Goal: Information Seeking & Learning: Learn about a topic

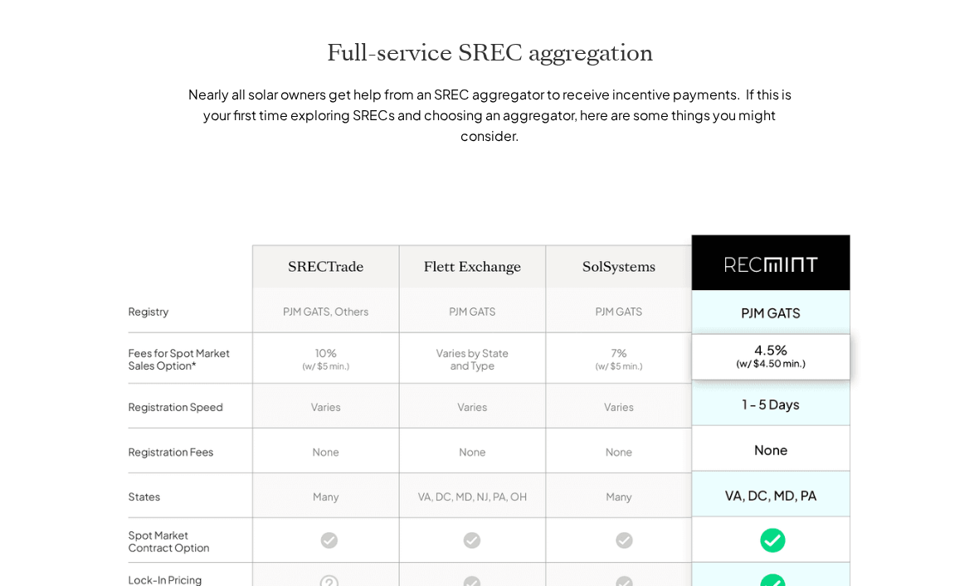
scroll to position [1118, 0]
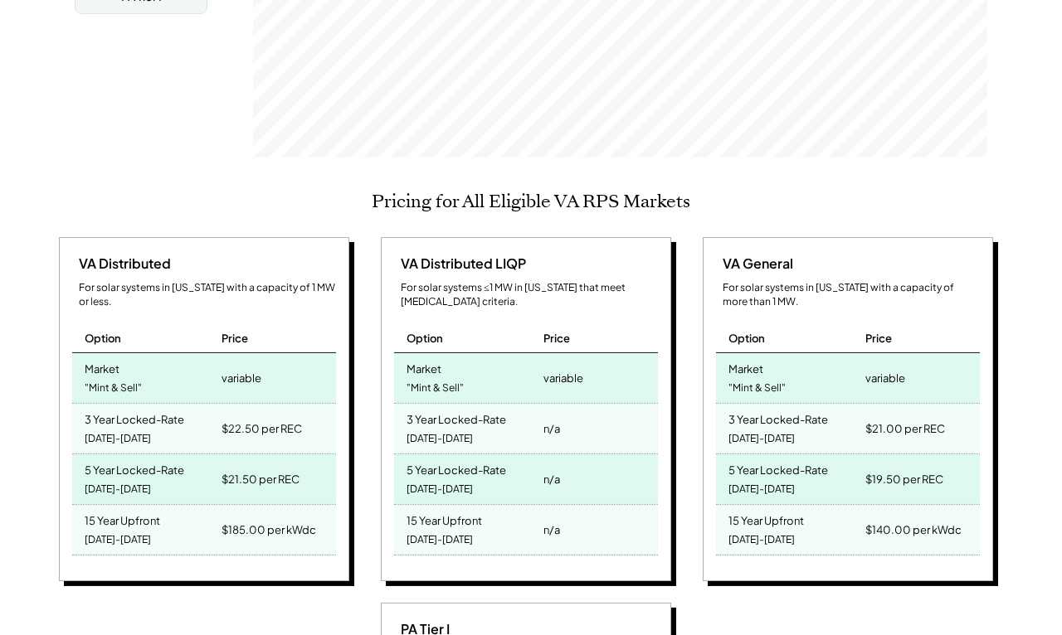
scroll to position [577, 0]
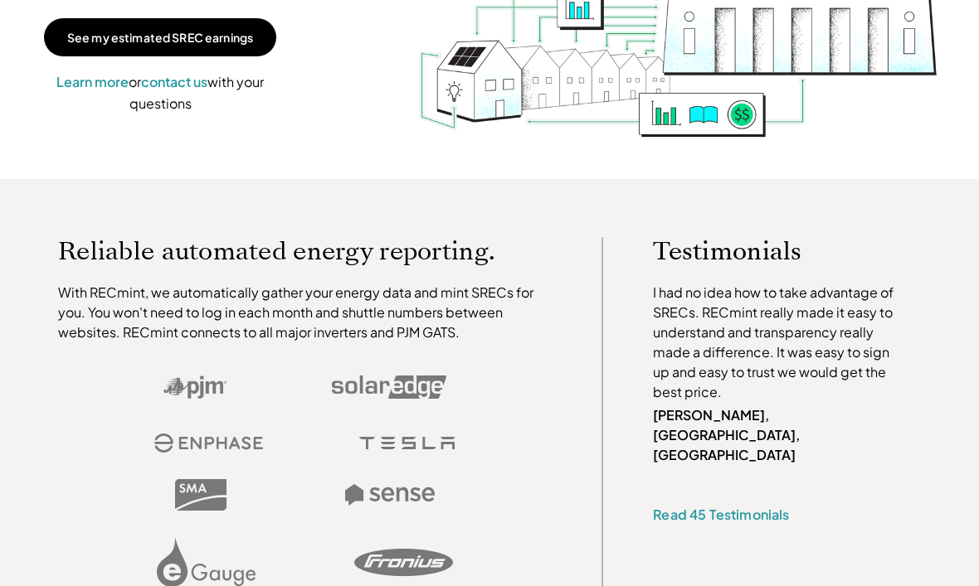
scroll to position [338, 0]
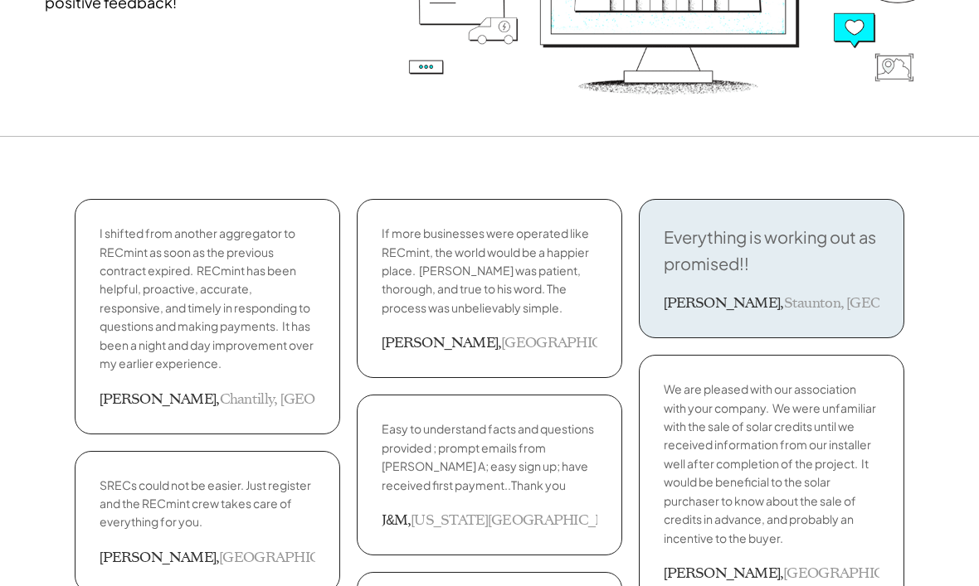
scroll to position [356, 0]
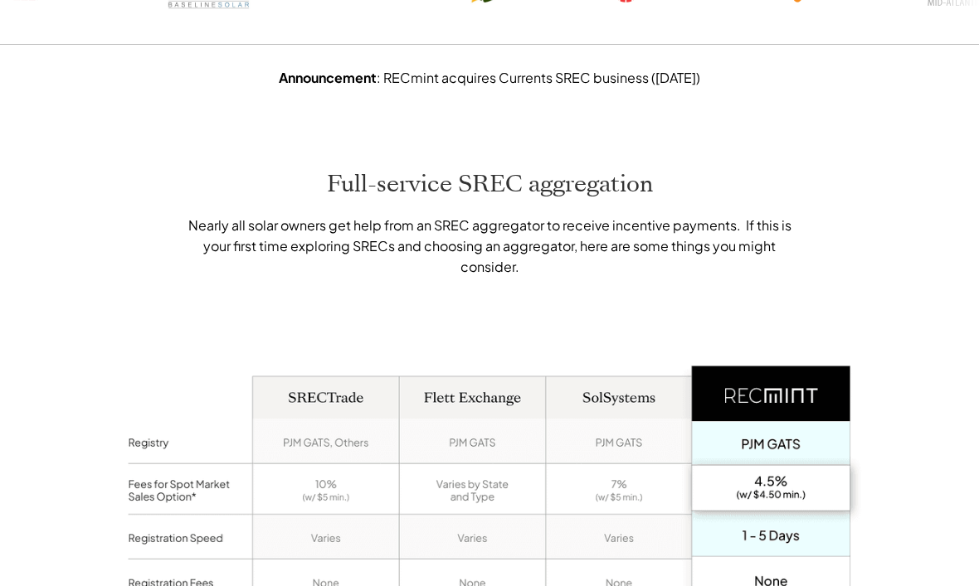
scroll to position [995, 0]
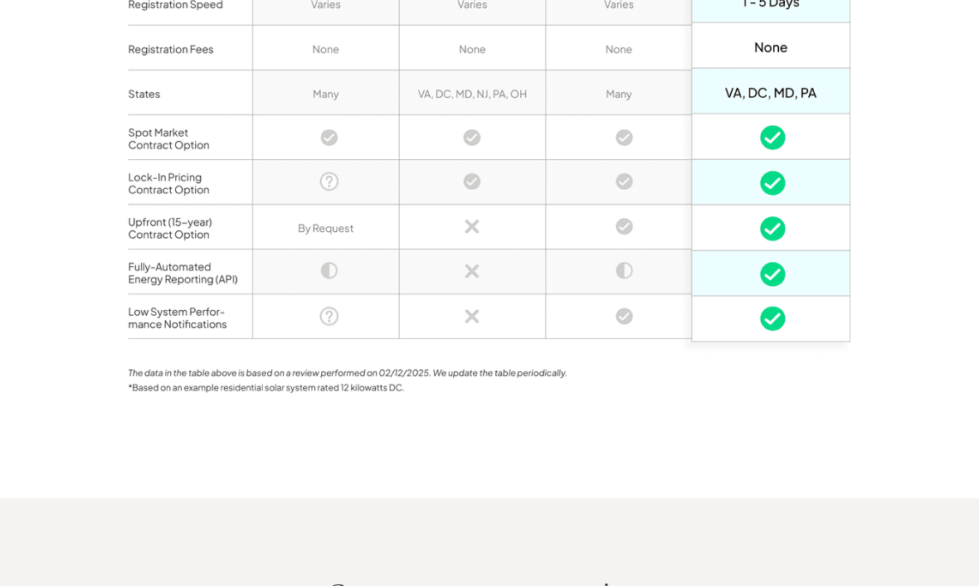
scroll to position [1525, 0]
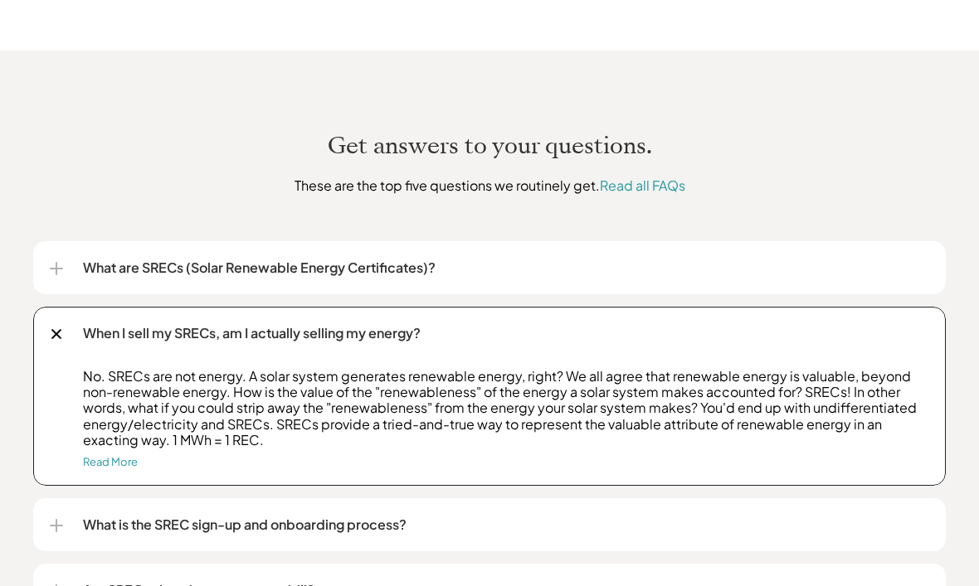
scroll to position [2003, 0]
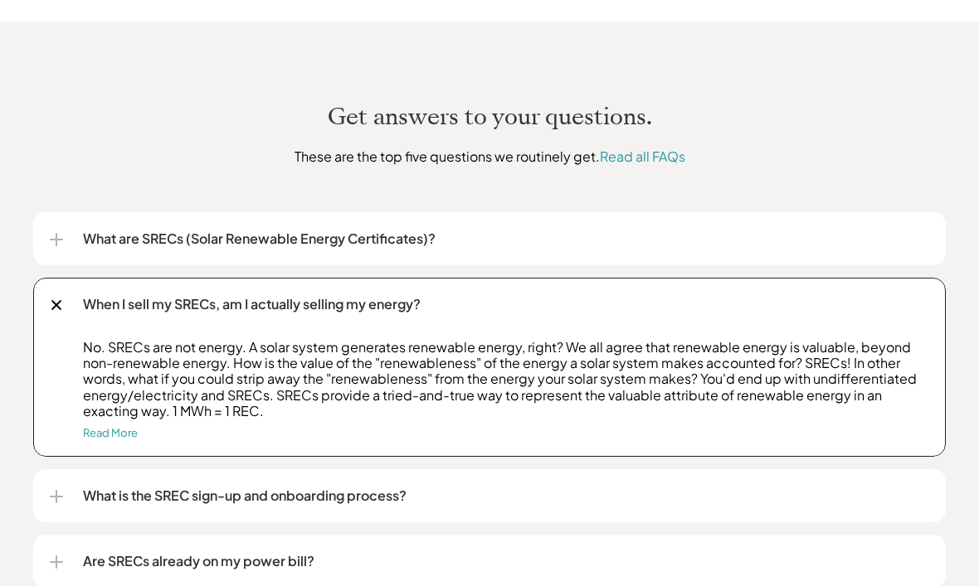
click at [100, 432] on link "Read More" at bounding box center [110, 432] width 55 height 13
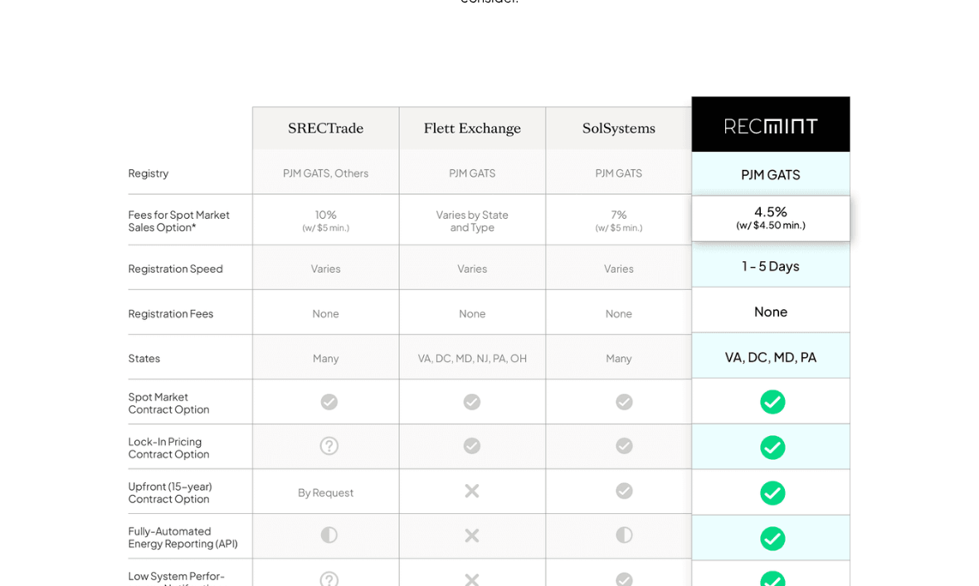
scroll to position [1262, 0]
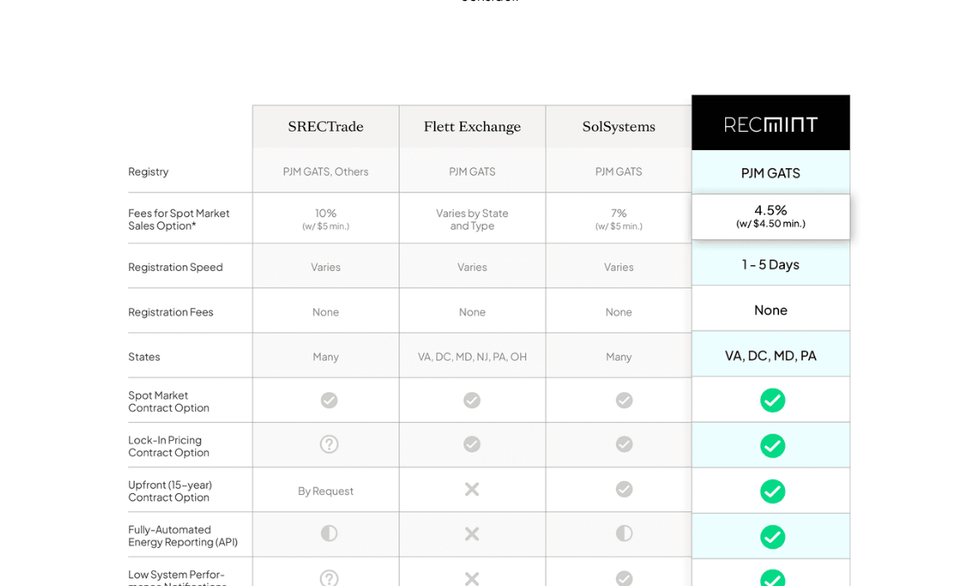
click at [101, 424] on div "Full-service SREC aggregation Nearly all solar owners get help from an SREC agg…" at bounding box center [489, 293] width 979 height 937
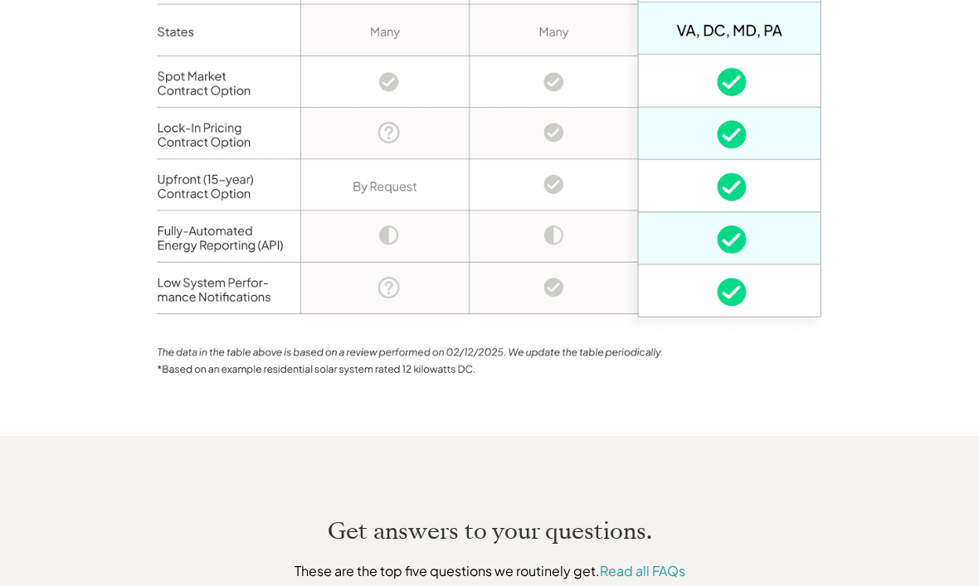
scroll to position [1761, 0]
